Goal: Task Accomplishment & Management: Manage account settings

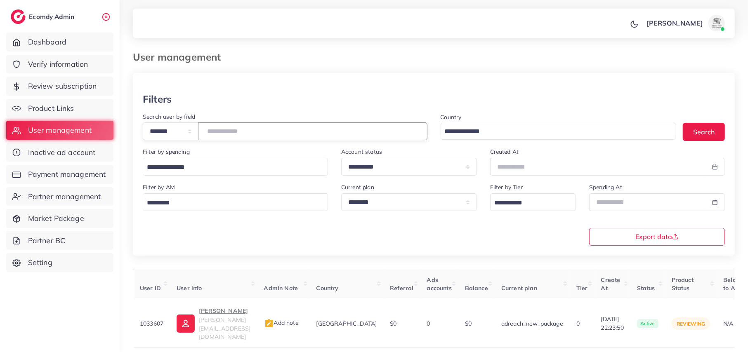
click at [240, 136] on input "number" at bounding box center [312, 132] width 229 height 18
type input "*******"
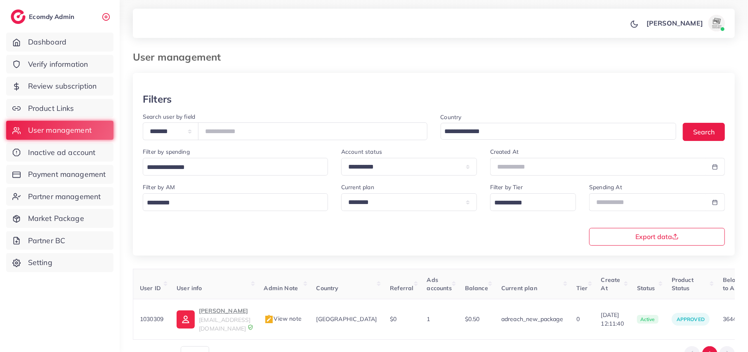
click at [676, 340] on div "User ID User info Admin Note Country Referral Ads accounts Balance Current plan…" at bounding box center [434, 317] width 602 height 96
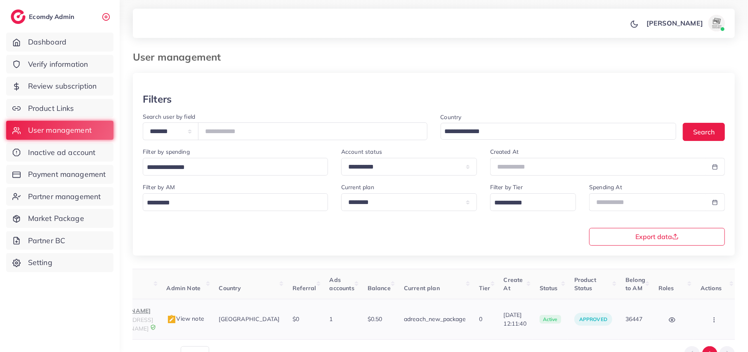
click at [711, 318] on icon "button" at bounding box center [714, 320] width 7 height 7
click at [685, 317] on link "Assign to AM" at bounding box center [696, 325] width 68 height 18
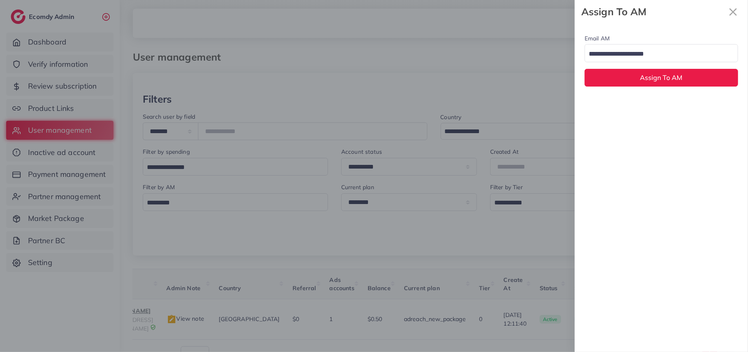
click at [646, 61] on input "Search for option" at bounding box center [656, 54] width 141 height 13
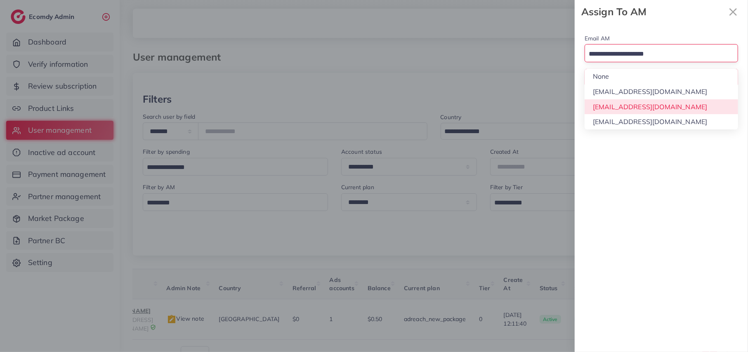
click at [637, 101] on div "Email AM Loading... None [EMAIL_ADDRESS][DOMAIN_NAME] [EMAIL_ADDRESS][DOMAIN_NA…" at bounding box center [661, 188] width 173 height 329
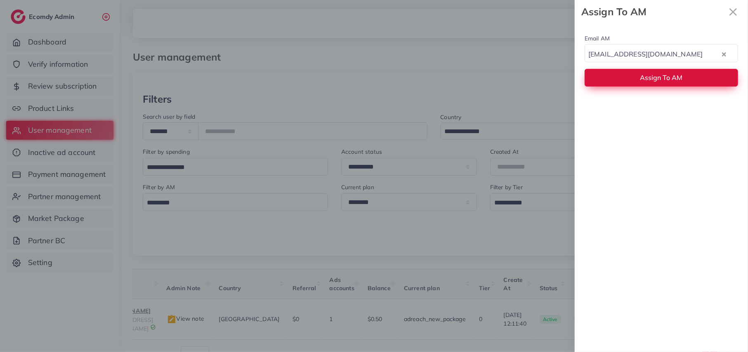
click at [641, 70] on button "Assign To AM" at bounding box center [660, 78] width 153 height 18
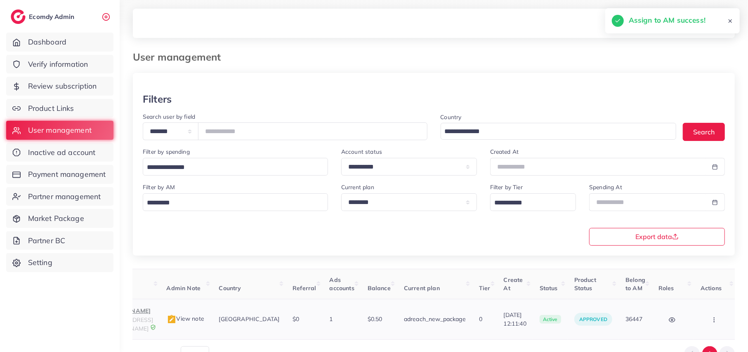
click at [139, 314] on p "[PERSON_NAME]" at bounding box center [127, 311] width 52 height 10
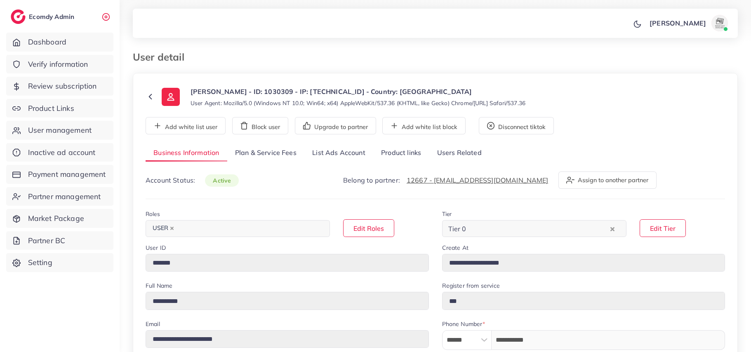
select select "********"
click at [241, 154] on link "Plan & Service Fees" at bounding box center [265, 153] width 77 height 18
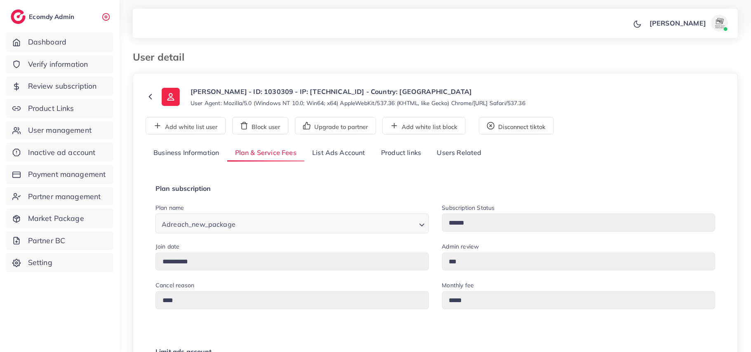
click at [319, 158] on link "List Ads Account" at bounding box center [338, 153] width 69 height 18
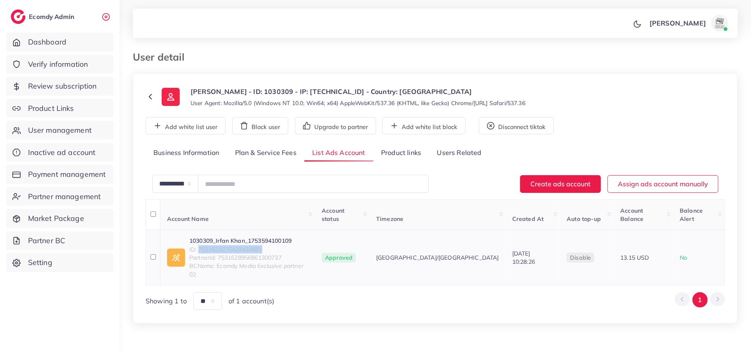
drag, startPoint x: 198, startPoint y: 240, endPoint x: 266, endPoint y: 240, distance: 67.2
click at [266, 245] on span "ID: 7531629276429434881" at bounding box center [248, 249] width 119 height 8
copy span "7531629276429434881"
click at [398, 157] on link "Product links" at bounding box center [401, 153] width 56 height 18
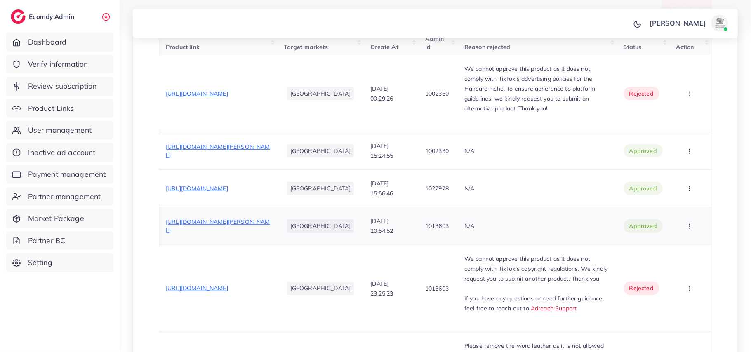
scroll to position [301, 0]
click at [228, 90] on span "https://shoukatimports.com/products/h-4?_pos=1&_psq=apple-hair&_ss=e&_v=1.0" at bounding box center [197, 93] width 62 height 7
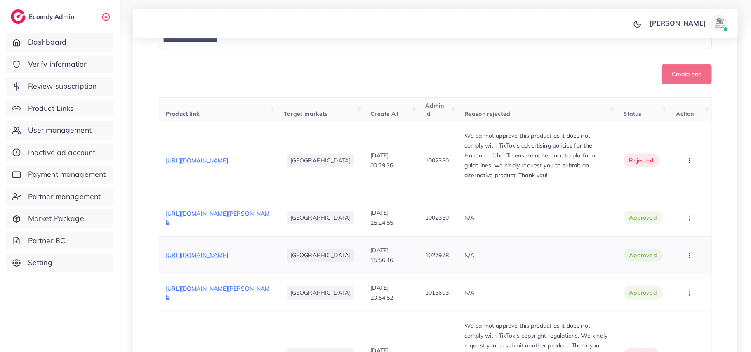
scroll to position [282, 0]
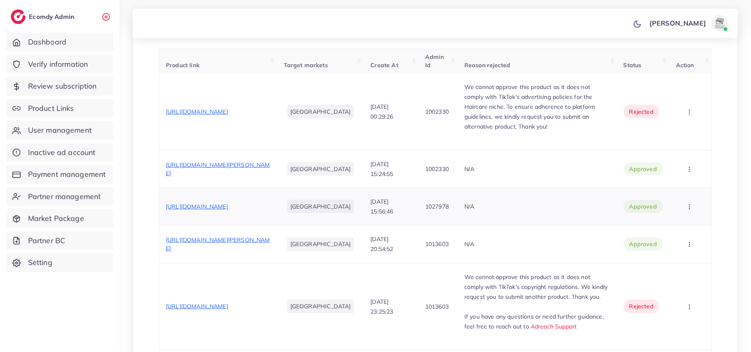
click at [225, 210] on span "https://shoukatimports.com/products/original-imported-binfa-branded-wallet?_pos…" at bounding box center [197, 206] width 62 height 7
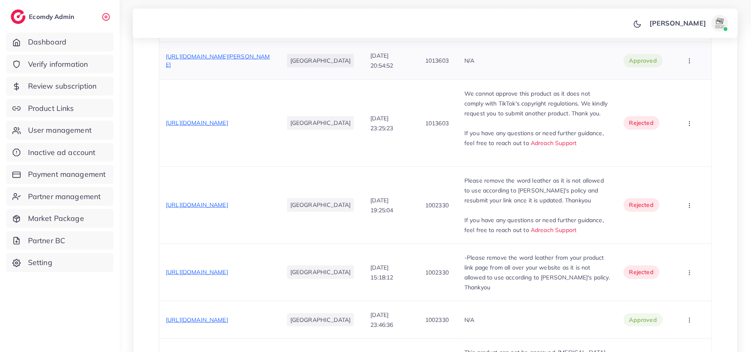
scroll to position [473, 0]
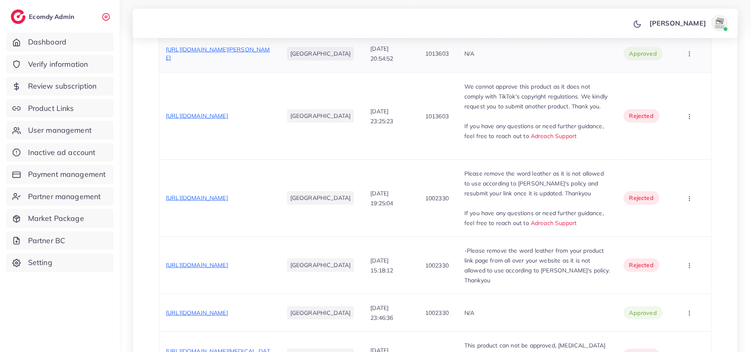
click at [217, 61] on span "https://shoukatimports.com/products/pack-of-3-janan-gold-zarar-essence?_pos=1&_…" at bounding box center [218, 54] width 104 height 16
